Goal: Task Accomplishment & Management: Complete application form

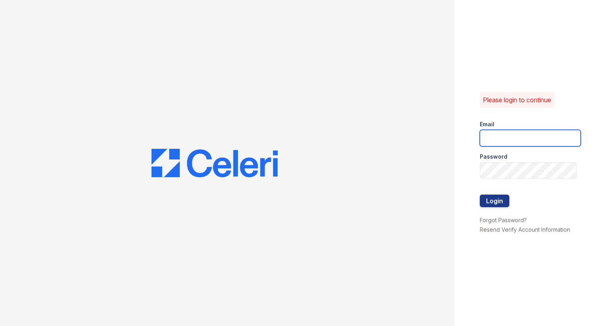
click at [500, 132] on input "email" at bounding box center [530, 138] width 101 height 17
click at [554, 138] on input "raindance3@cafman" at bounding box center [530, 138] width 101 height 17
type input "raindance3@cafmanagement.com"
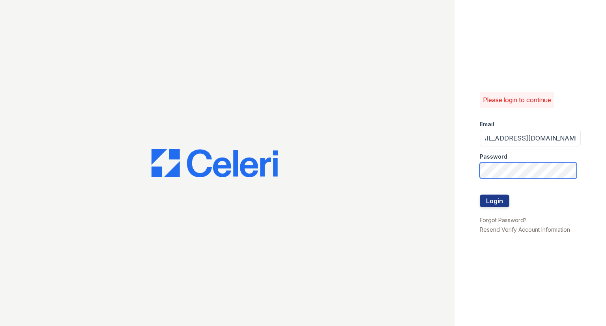
scroll to position [0, 0]
click at [492, 201] on button "Login" at bounding box center [495, 201] width 30 height 13
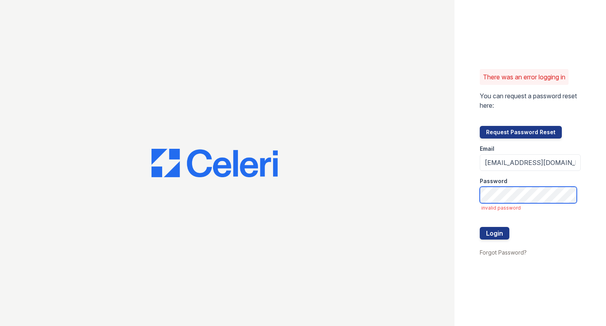
click at [480, 227] on button "Login" at bounding box center [495, 233] width 30 height 13
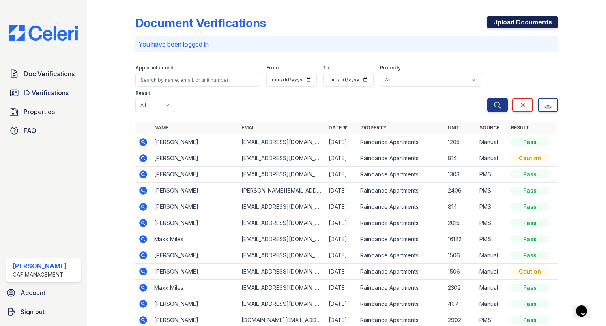
click at [541, 19] on link "Upload Documents" at bounding box center [522, 22] width 71 height 13
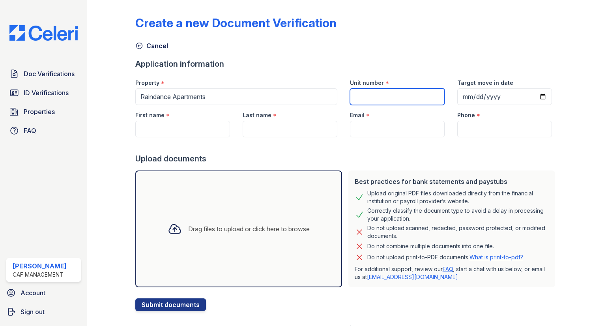
click at [360, 94] on input "Unit number" at bounding box center [397, 96] width 95 height 17
type input "1506"
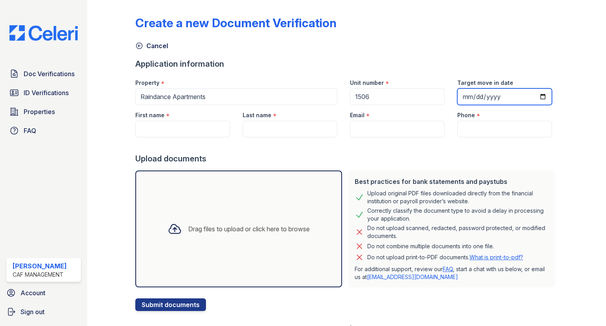
click at [537, 95] on input "Target move in date" at bounding box center [504, 96] width 95 height 17
click at [539, 90] on input "2025-09-01" at bounding box center [504, 96] width 95 height 17
click at [537, 93] on input "2025-09-01" at bounding box center [504, 96] width 95 height 17
type input "2025-10-01"
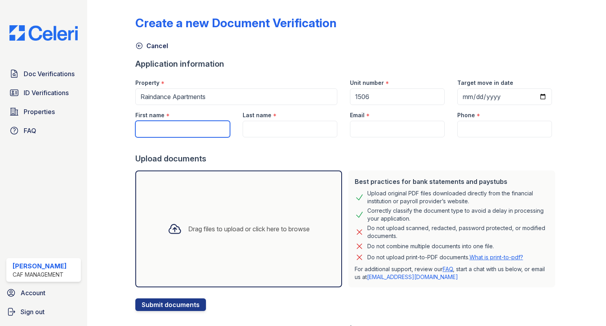
click at [165, 130] on input "First name" at bounding box center [182, 129] width 95 height 17
type input "[PERSON_NAME]"
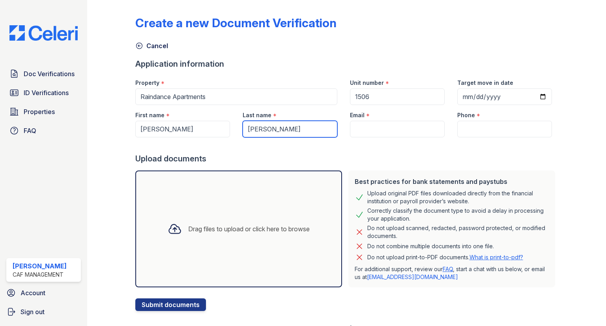
type input "[PERSON_NAME]"
click at [384, 131] on input "Email" at bounding box center [397, 129] width 95 height 17
paste input "[EMAIL_ADDRESS][DOMAIN_NAME]"
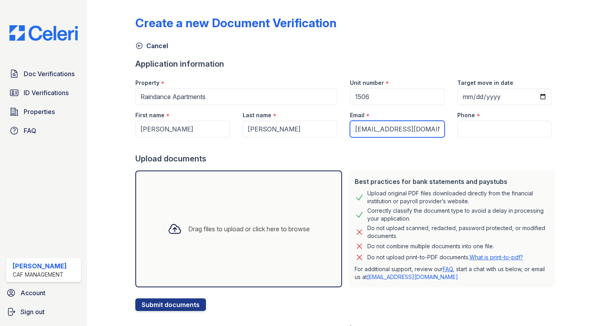
type input "[EMAIL_ADDRESS][DOMAIN_NAME]"
drag, startPoint x: 477, startPoint y: 135, endPoint x: 479, endPoint y: 128, distance: 6.9
click at [477, 133] on input "Phone" at bounding box center [504, 129] width 95 height 17
paste input "405) 803-2351"
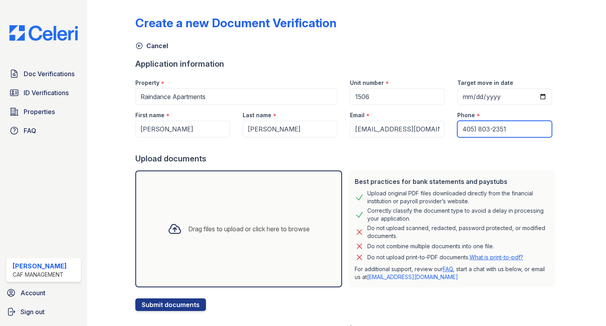
type input "405) 803-2351"
click at [202, 227] on div "Drag files to upload or click here to browse" at bounding box center [249, 228] width 122 height 9
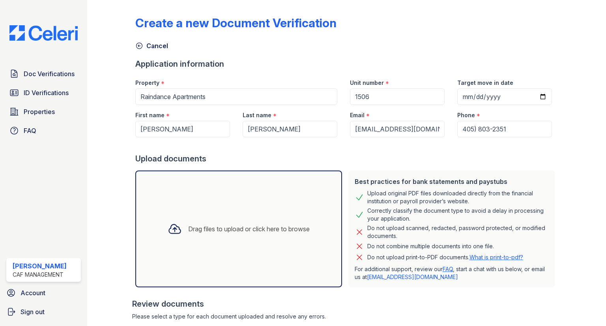
scroll to position [83, 0]
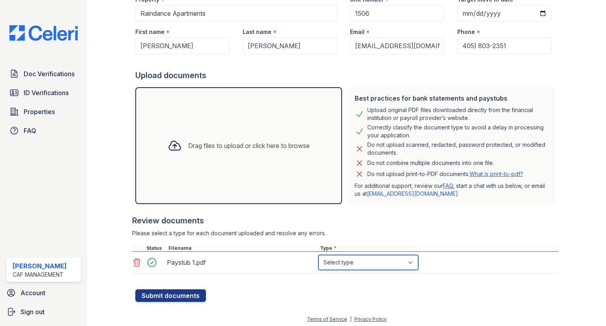
click at [361, 263] on select "Select type Paystub Bank Statement Offer Letter Tax Documents Benefit Award Let…" at bounding box center [368, 262] width 100 height 15
select select "paystub"
click at [318, 255] on select "Select type Paystub Bank Statement Offer Letter Tax Documents Benefit Award Let…" at bounding box center [368, 262] width 100 height 15
click at [260, 133] on div "Drag files to upload or click here to browse" at bounding box center [238, 145] width 155 height 27
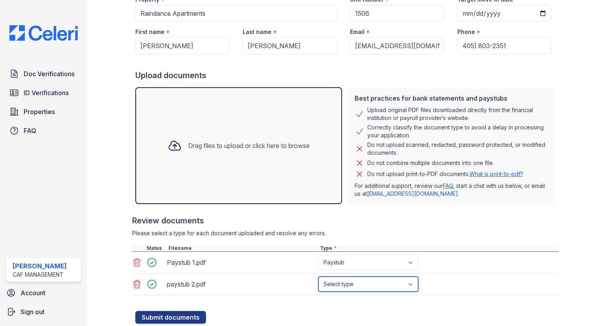
click at [368, 280] on select "Select type Paystub Bank Statement Offer Letter Tax Documents Benefit Award Let…" at bounding box center [368, 284] width 100 height 15
select select "paystub"
click at [318, 277] on select "Select type Paystub Bank Statement Offer Letter Tax Documents Benefit Award Let…" at bounding box center [368, 284] width 100 height 15
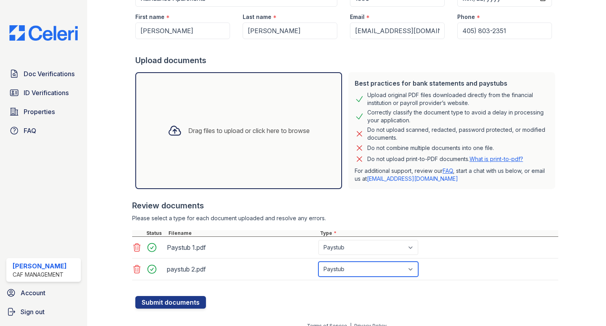
scroll to position [107, 0]
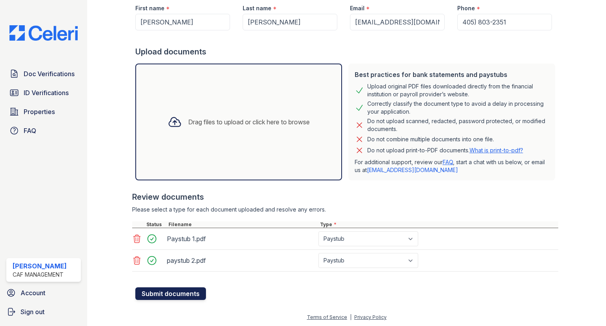
click at [182, 295] on button "Submit documents" at bounding box center [170, 293] width 71 height 13
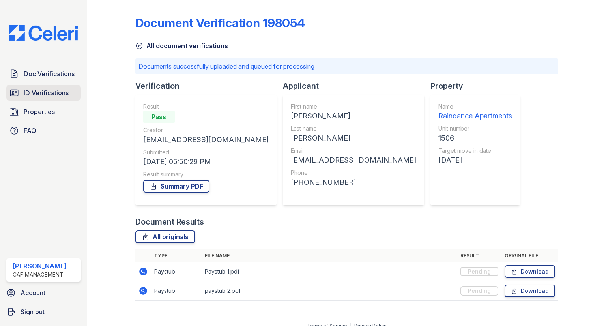
click at [54, 89] on span "ID Verifications" at bounding box center [46, 92] width 45 height 9
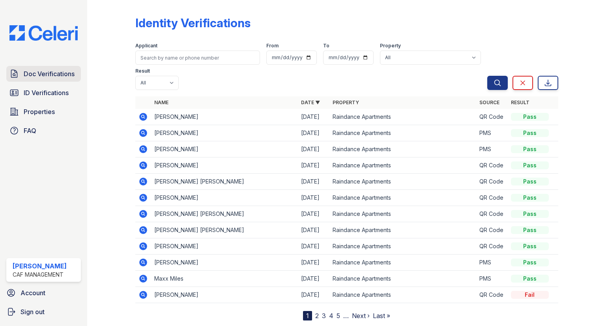
click at [51, 73] on span "Doc Verifications" at bounding box center [49, 73] width 51 height 9
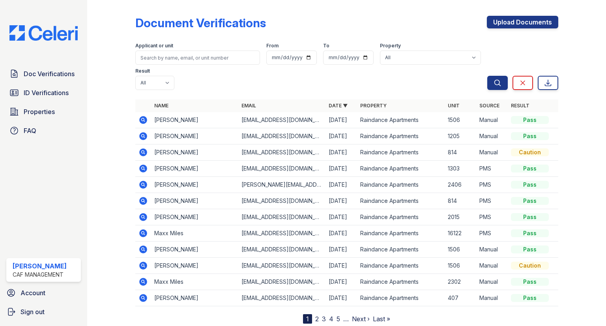
click at [141, 115] on icon at bounding box center [143, 119] width 9 height 9
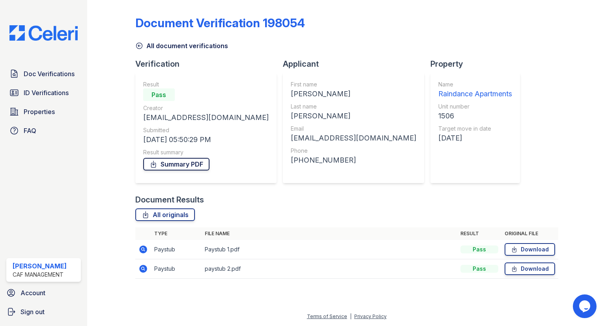
click at [192, 163] on link "Summary PDF" at bounding box center [176, 164] width 66 height 13
